Goal: Transaction & Acquisition: Purchase product/service

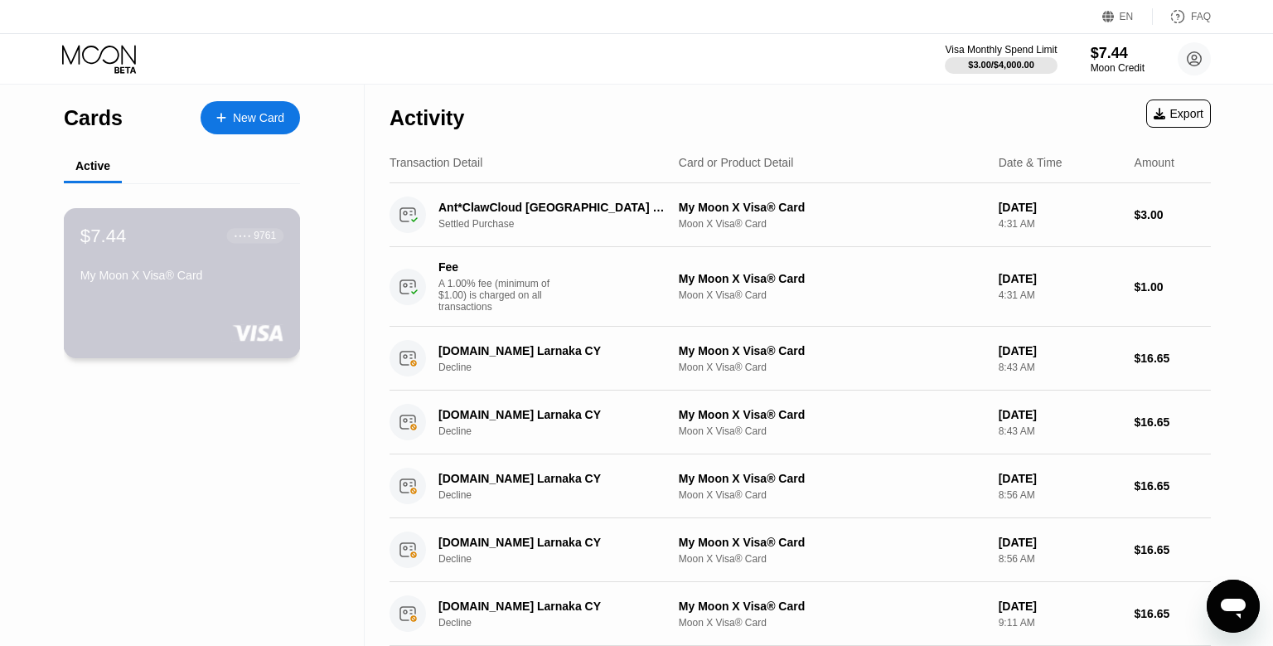
click at [286, 296] on div "$7.44 ● ● ● ● 9761 My Moon X Visa® Card" at bounding box center [182, 283] width 237 height 150
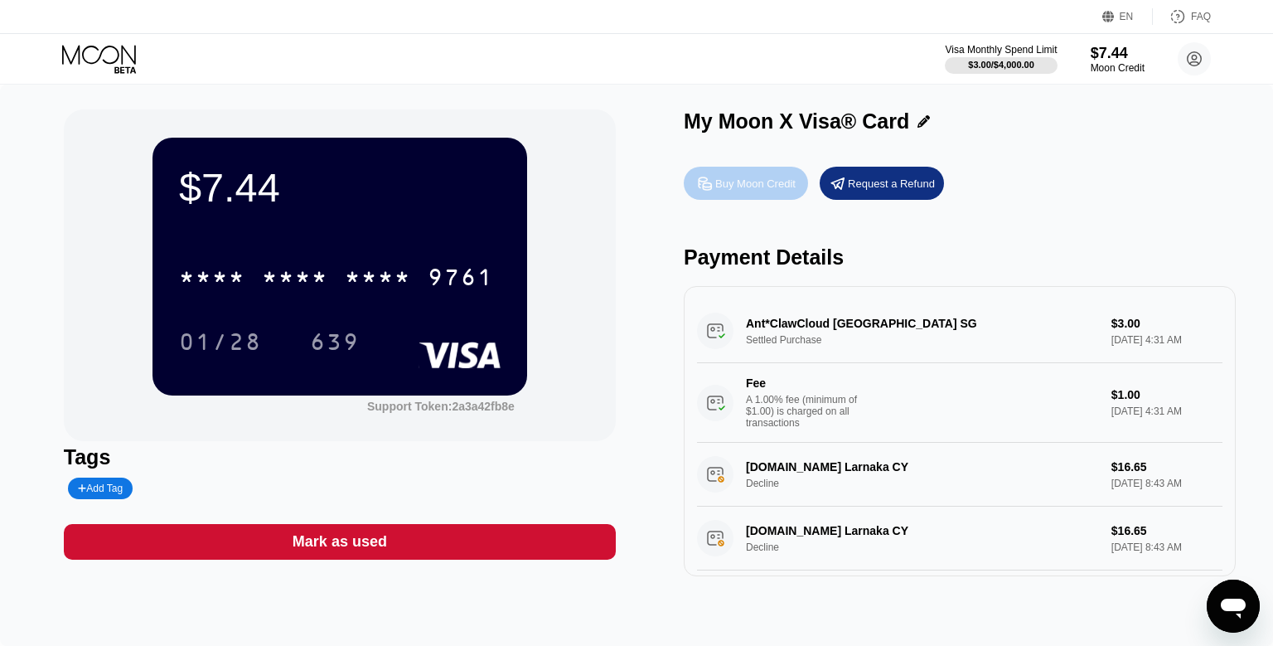
click at [748, 177] on div "Buy Moon Credit" at bounding box center [746, 183] width 124 height 33
type input "0"
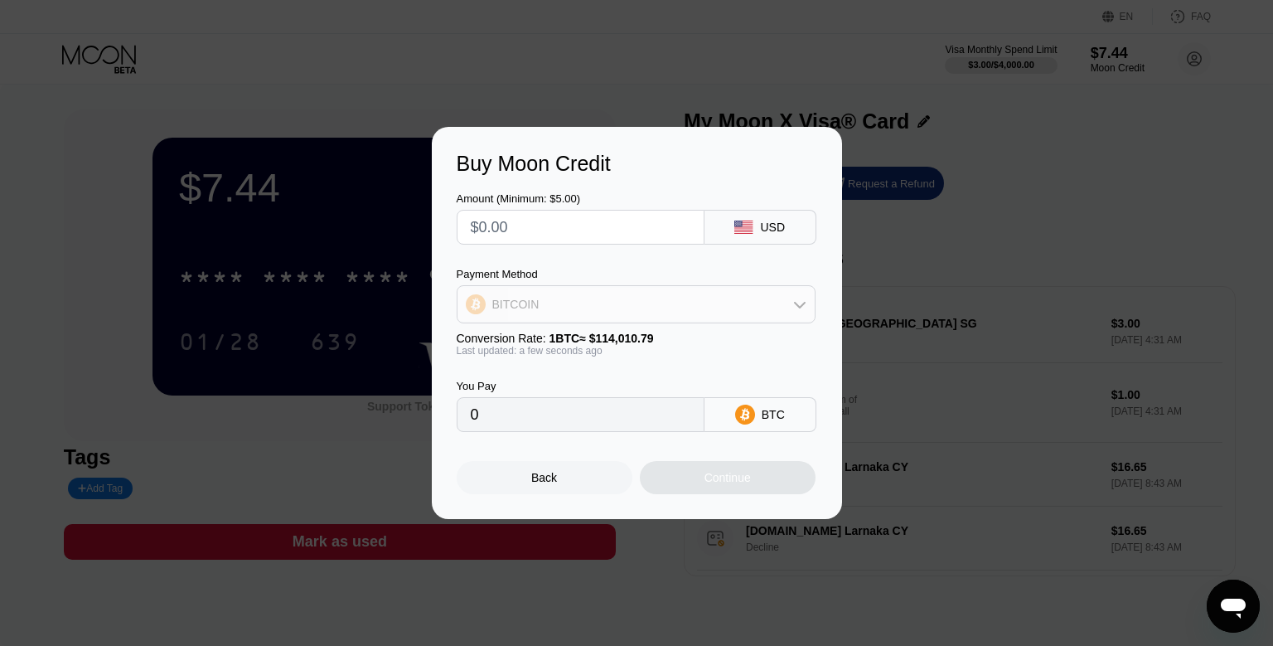
click at [730, 291] on div "BITCOIN" at bounding box center [635, 304] width 357 height 33
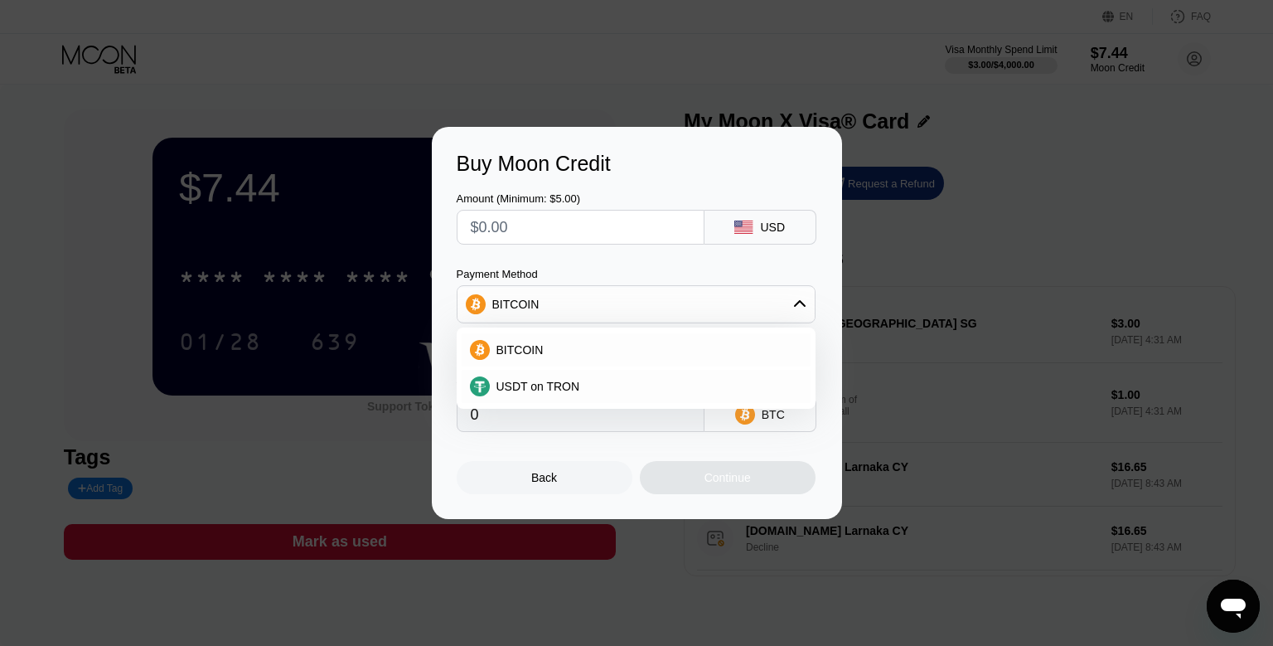
click at [730, 291] on div "BITCOIN" at bounding box center [635, 304] width 357 height 33
click at [1023, 205] on div "Buy Moon Credit Amount (Minimum: $5.00) USD Payment Method BITCOIN Conversion R…" at bounding box center [636, 323] width 1273 height 392
click at [550, 482] on div "Back" at bounding box center [544, 477] width 26 height 13
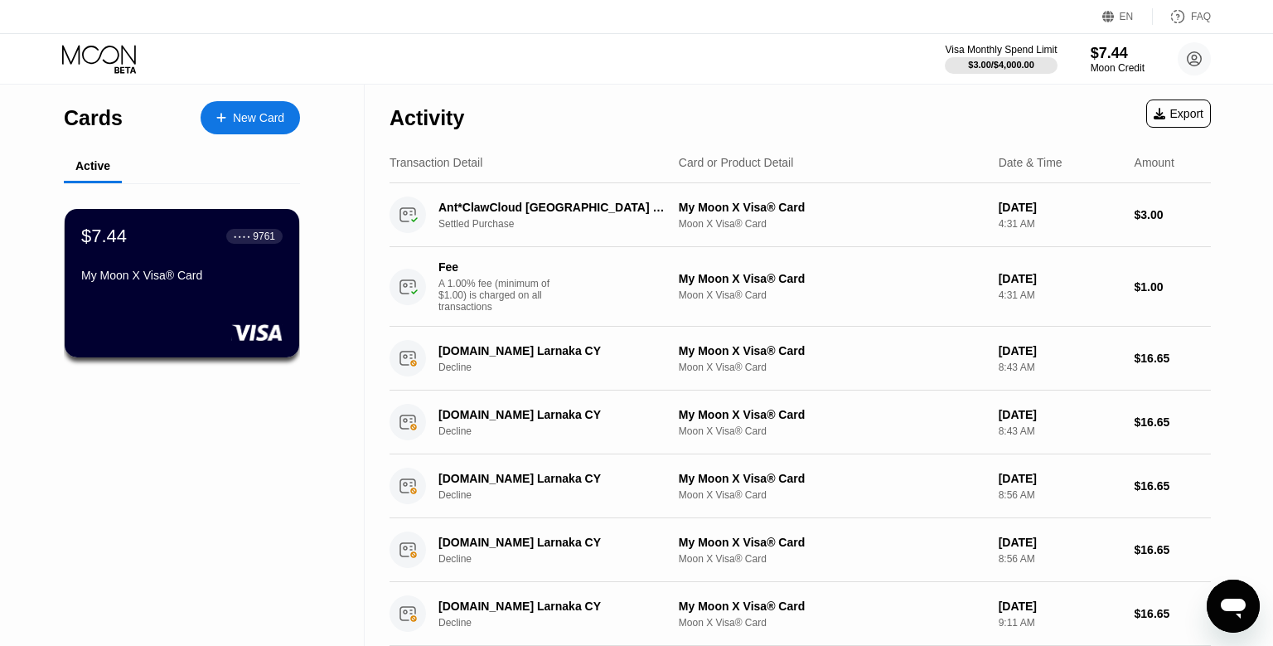
click at [177, 302] on div "$7.44 ● ● ● ● 9761 My Moon X Visa® Card" at bounding box center [182, 283] width 235 height 148
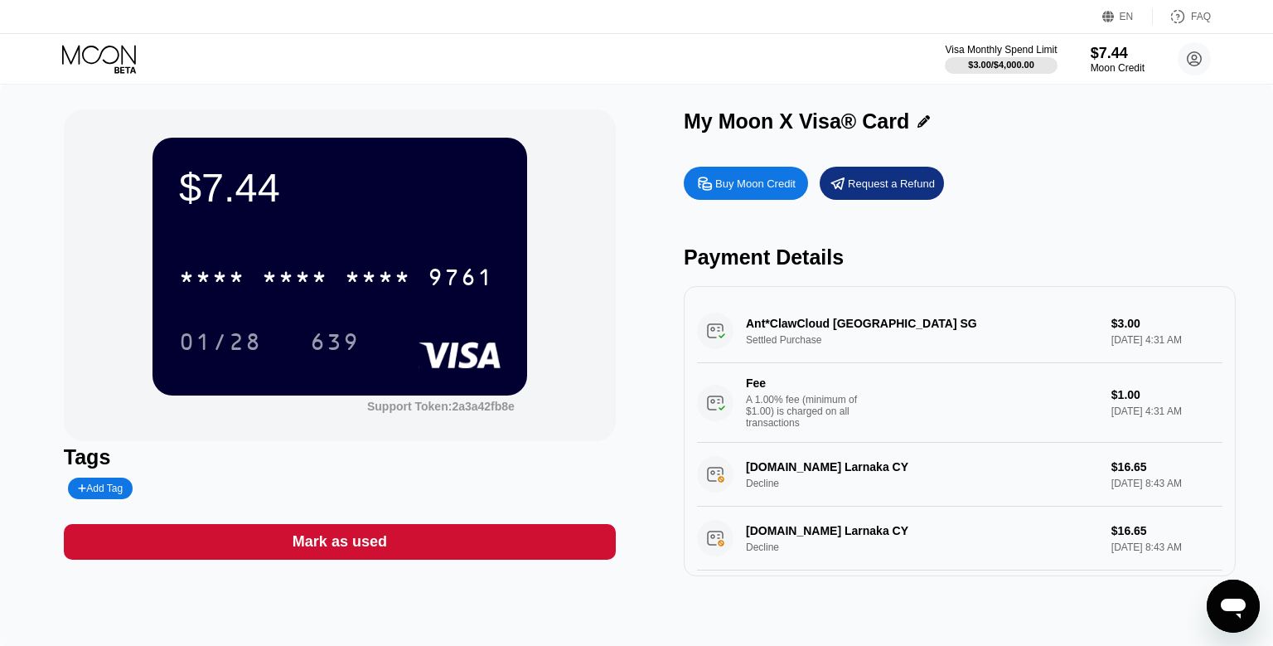
click at [776, 198] on div "Buy Moon Credit" at bounding box center [746, 183] width 124 height 33
type input "0"
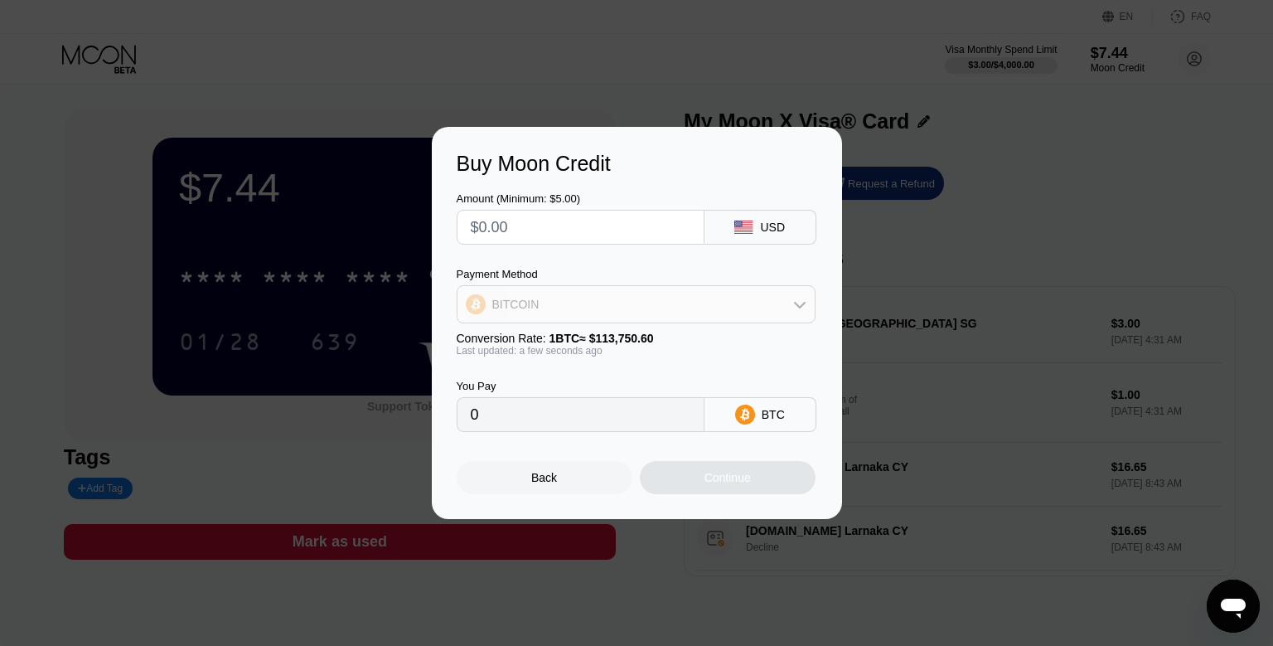
click at [760, 312] on div "BITCOIN" at bounding box center [635, 304] width 357 height 33
click at [759, 311] on div "BITCOIN" at bounding box center [635, 304] width 357 height 33
click at [688, 340] on div "BITCOIN" at bounding box center [636, 349] width 349 height 33
click at [596, 218] on input "text" at bounding box center [581, 226] width 220 height 33
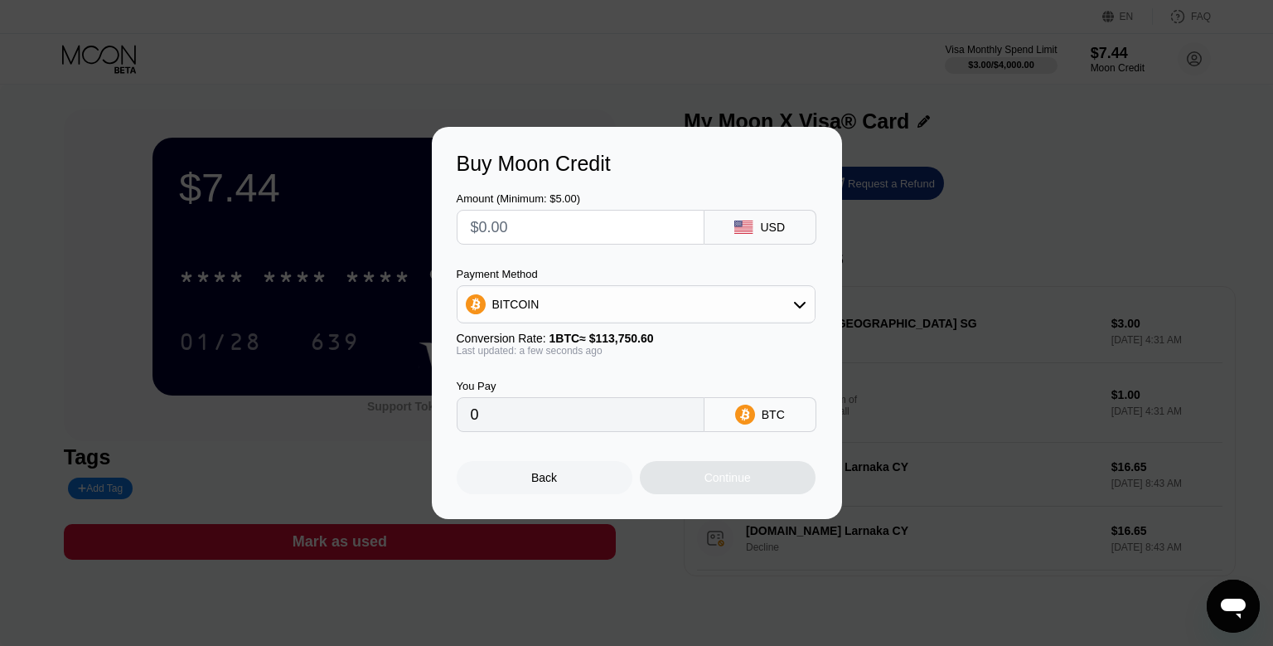
type input "$1"
type input "0.00000880"
type input "$10"
type input "0.00008792"
type input "$10"
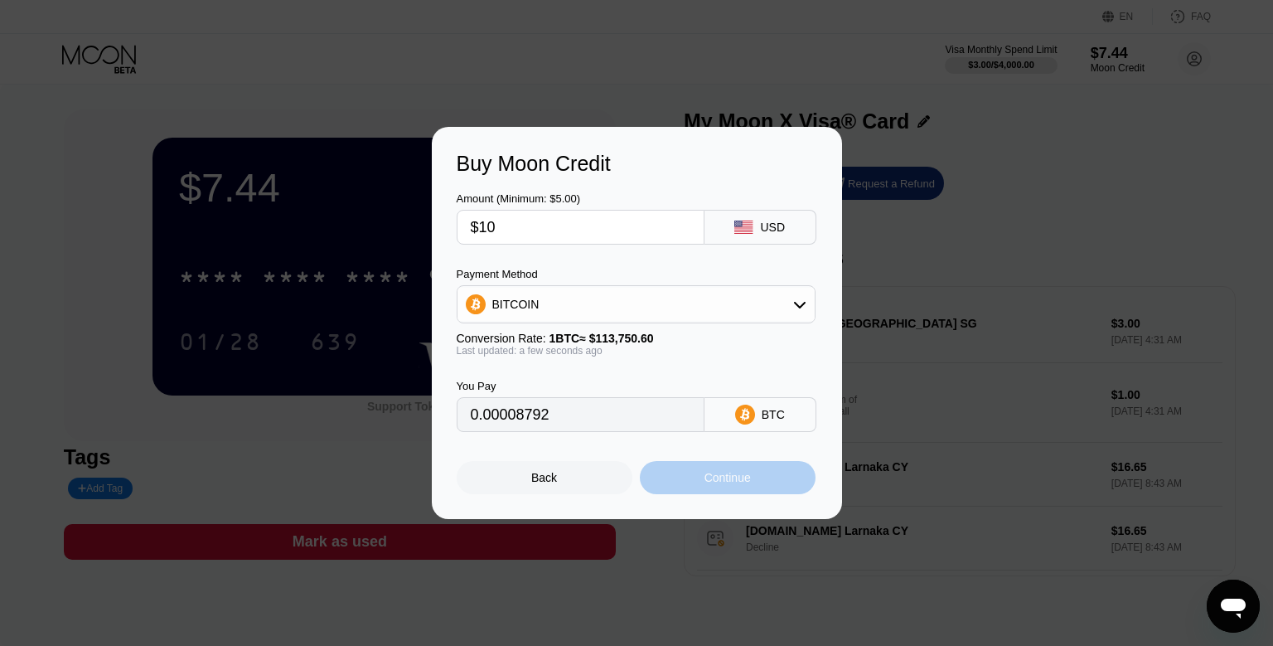
click at [715, 484] on div "Continue" at bounding box center [727, 477] width 46 height 13
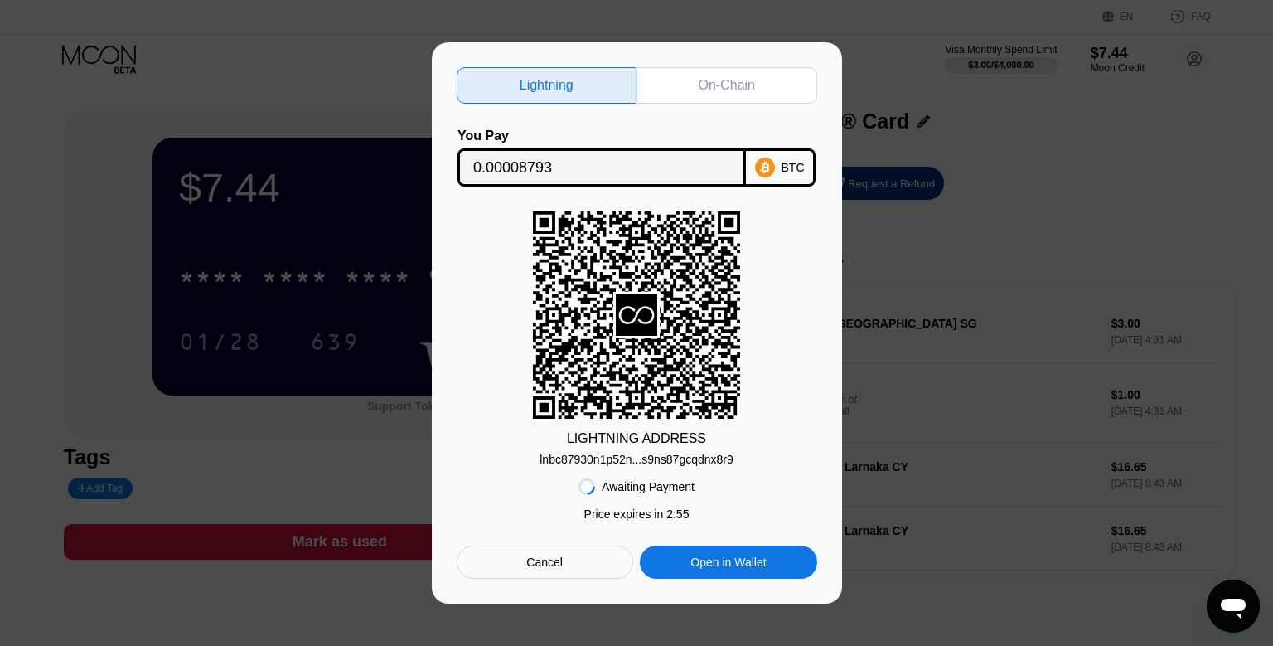
click at [707, 78] on div "On-Chain" at bounding box center [727, 85] width 56 height 17
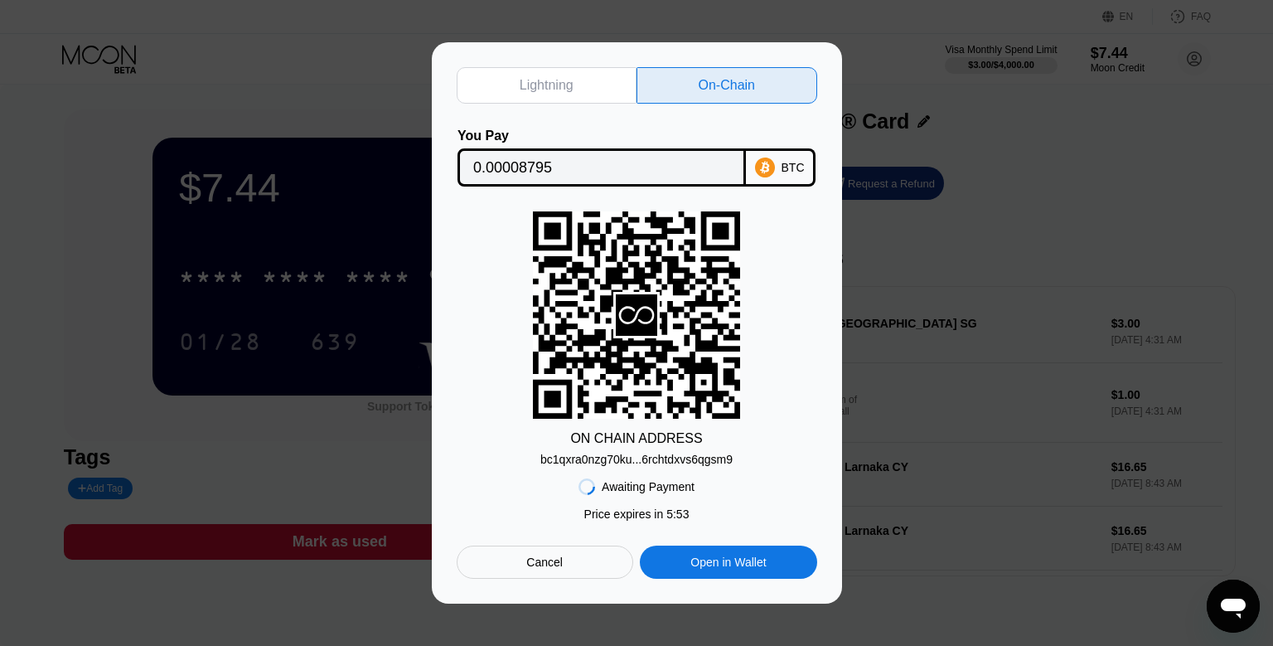
click at [522, 568] on div "Cancel" at bounding box center [545, 561] width 177 height 33
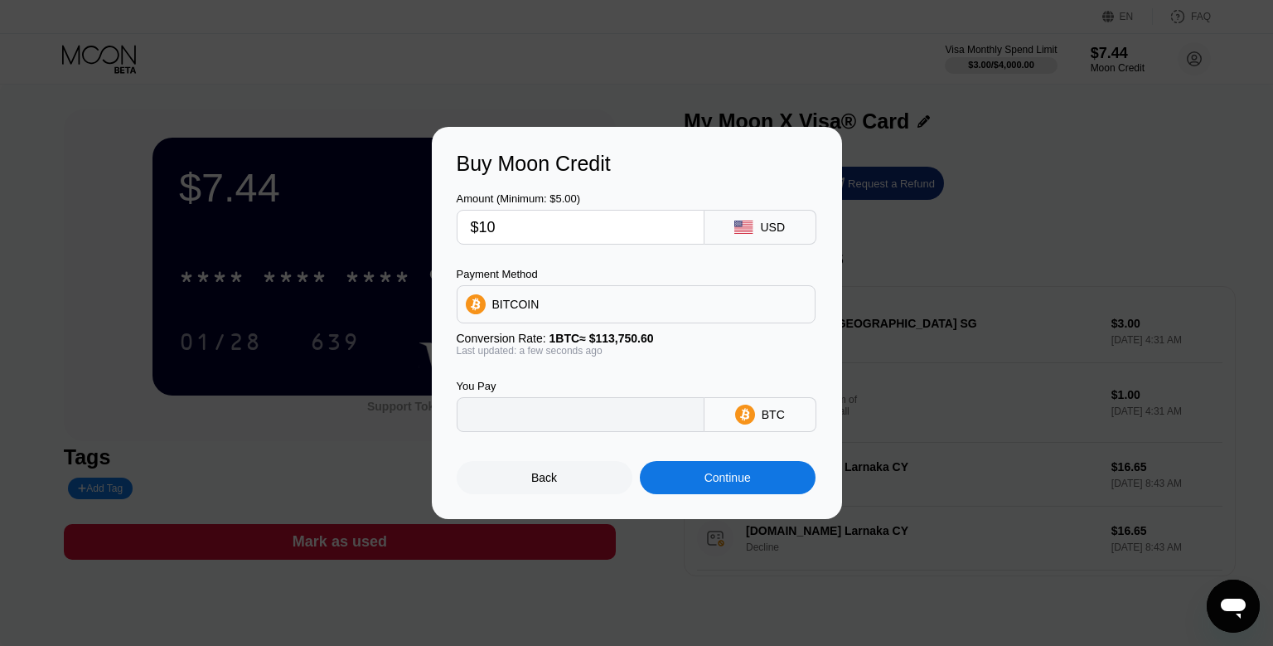
type input "0.00008792"
click at [539, 494] on div "Back" at bounding box center [545, 477] width 176 height 33
